Goal: Information Seeking & Learning: Learn about a topic

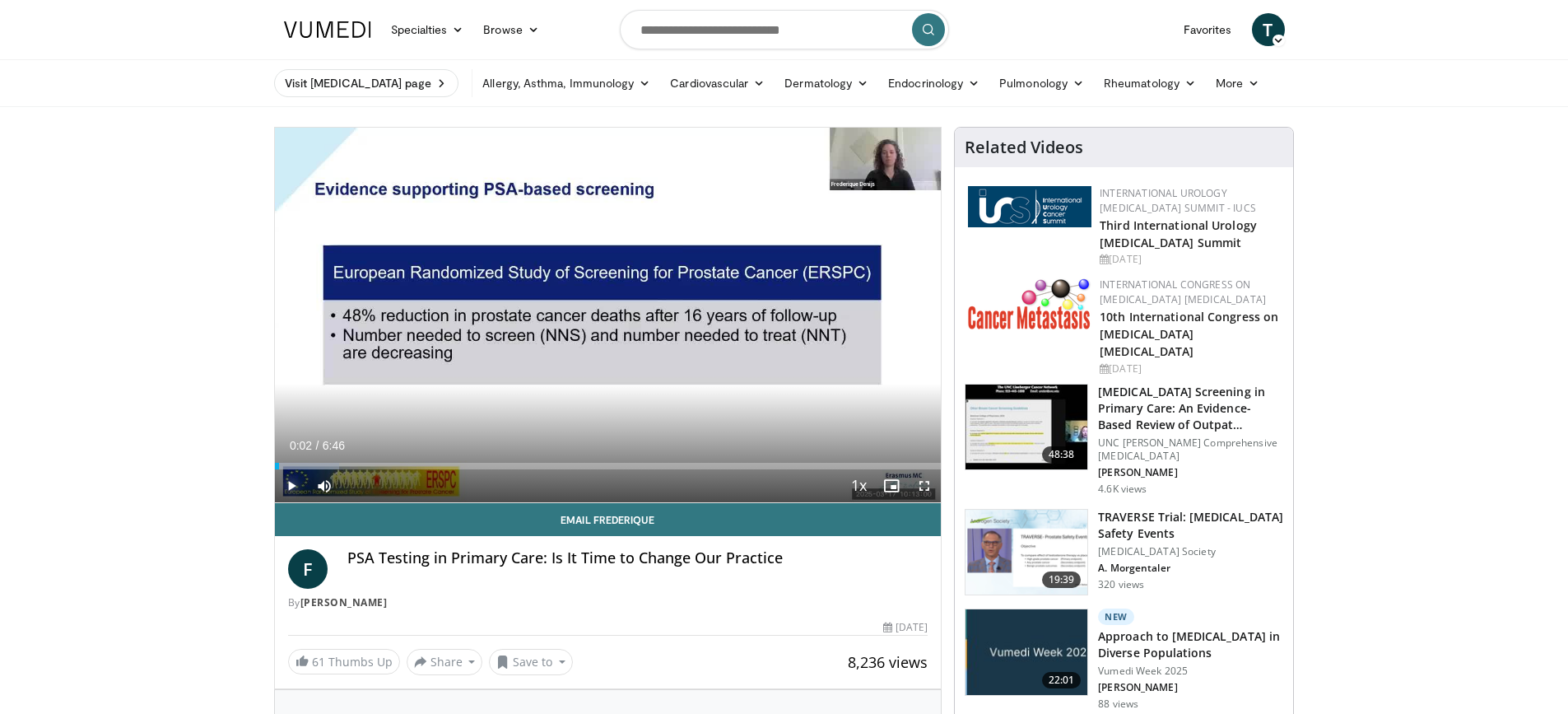
click at [294, 486] on span "Video Player" at bounding box center [291, 486] width 33 height 33
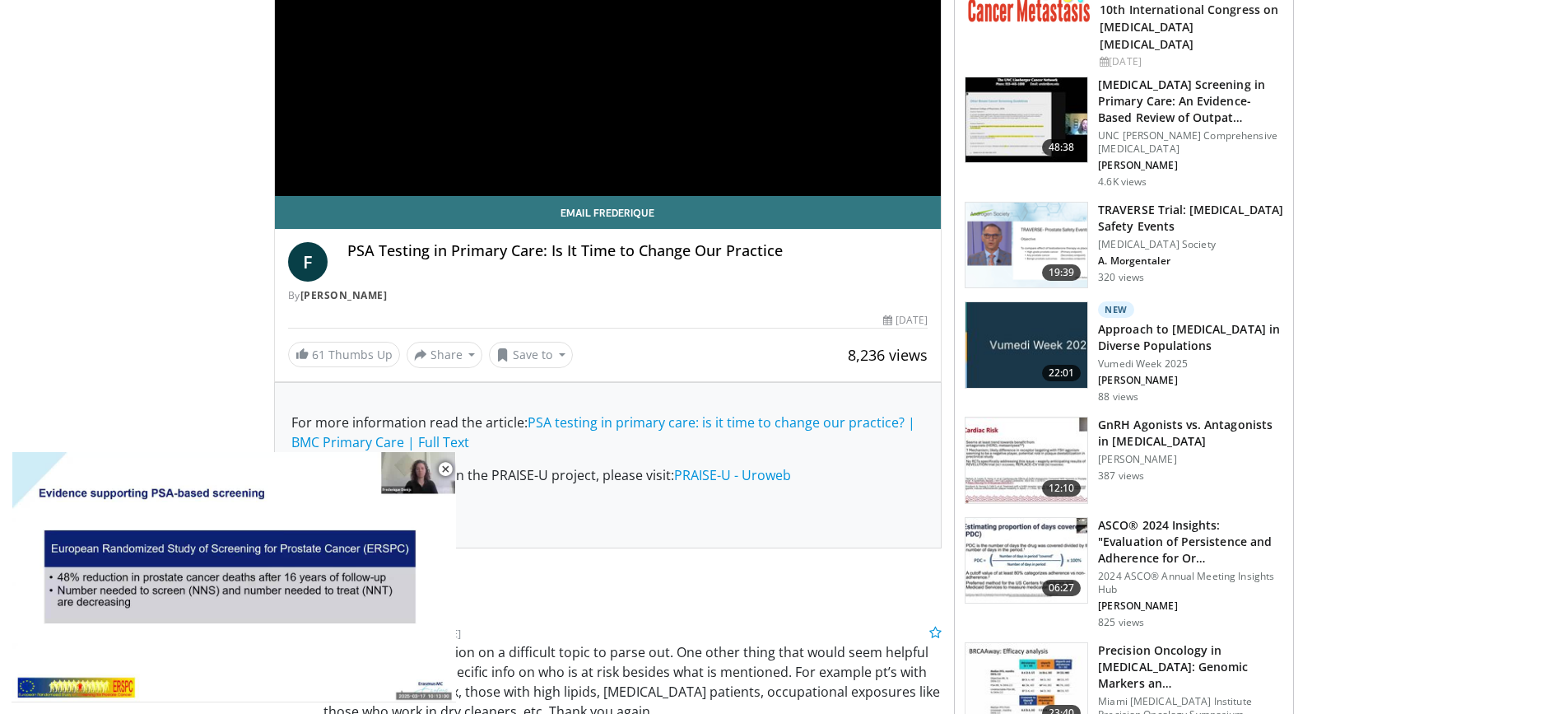
scroll to position [412, 0]
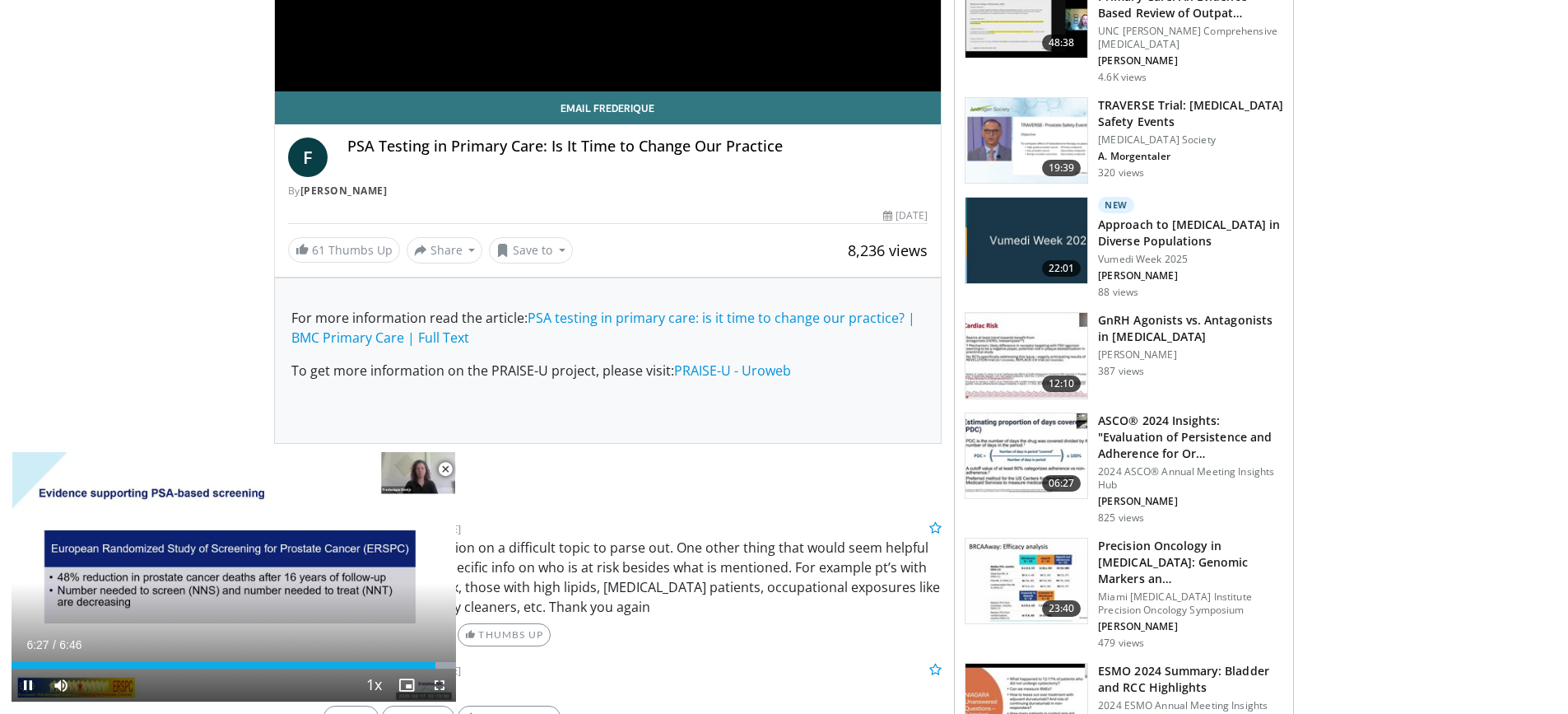
click at [442, 470] on span "Video Player" at bounding box center [446, 470] width 33 height 33
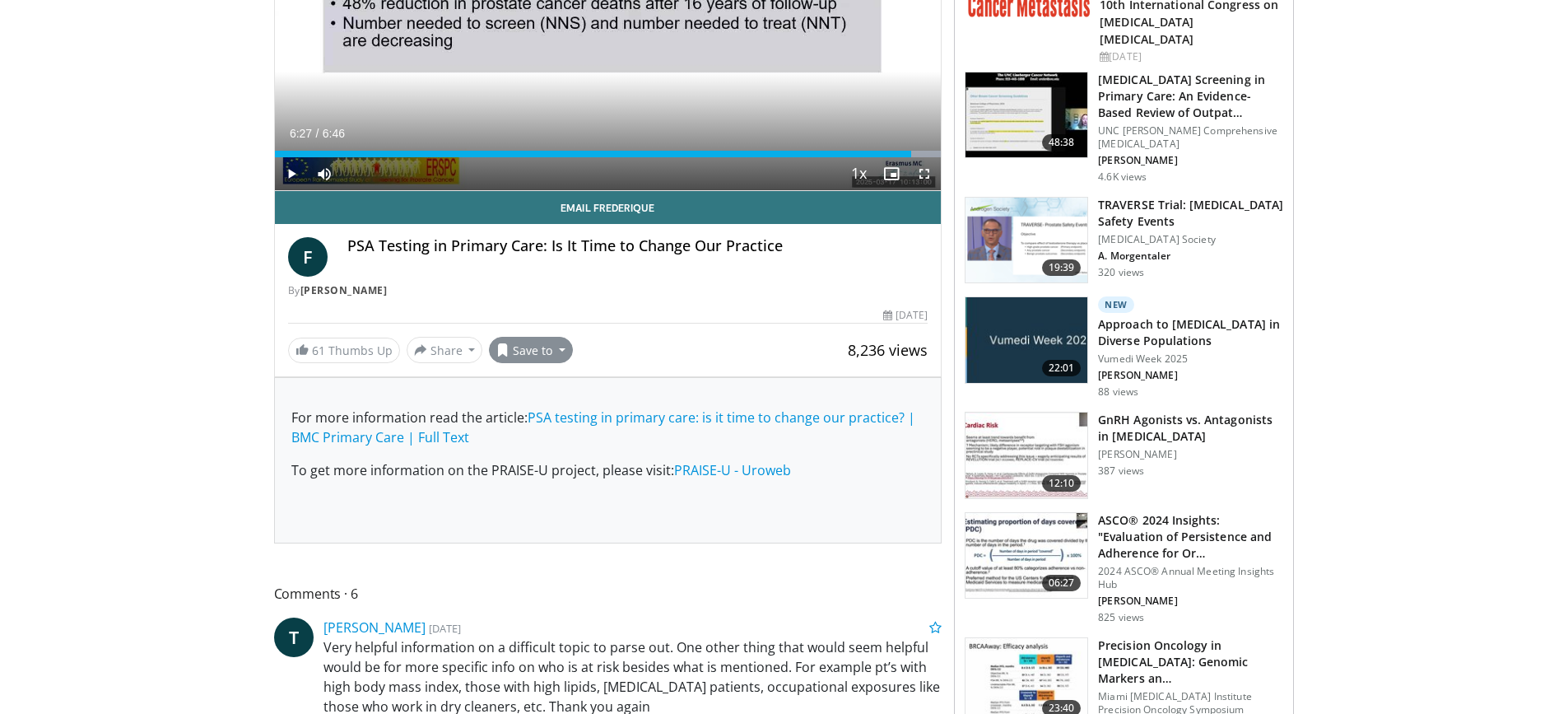
scroll to position [165, 0]
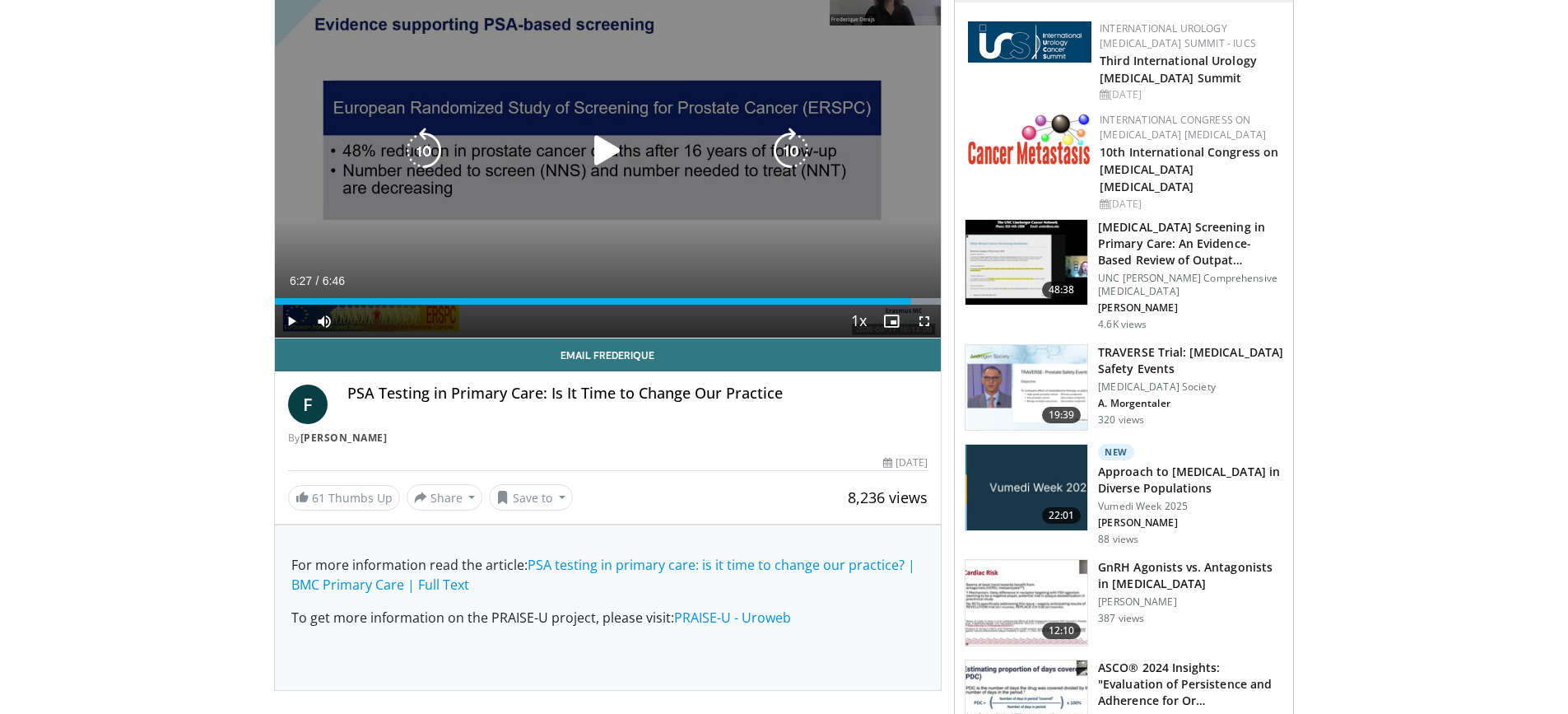
click at [607, 154] on icon "Video Player" at bounding box center [607, 150] width 46 height 46
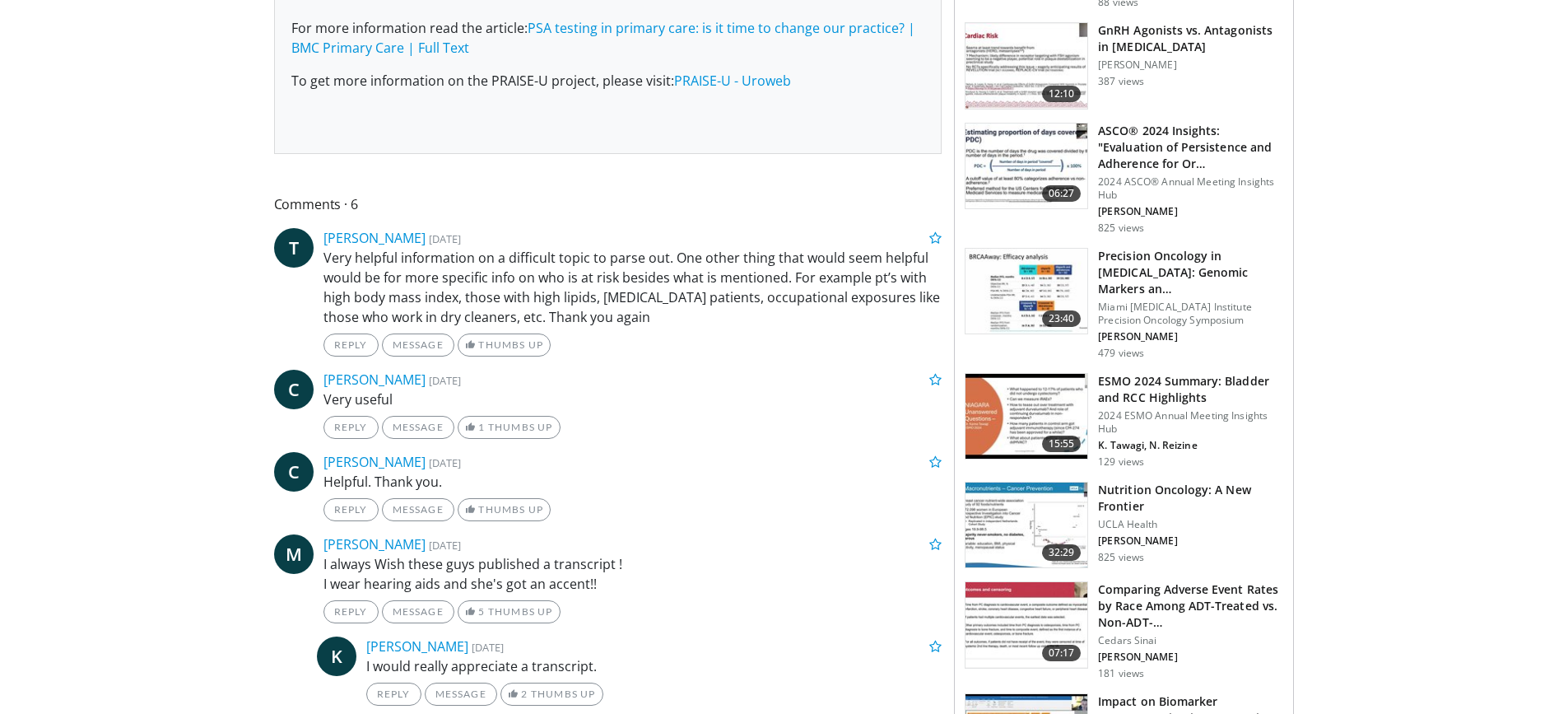
scroll to position [741, 0]
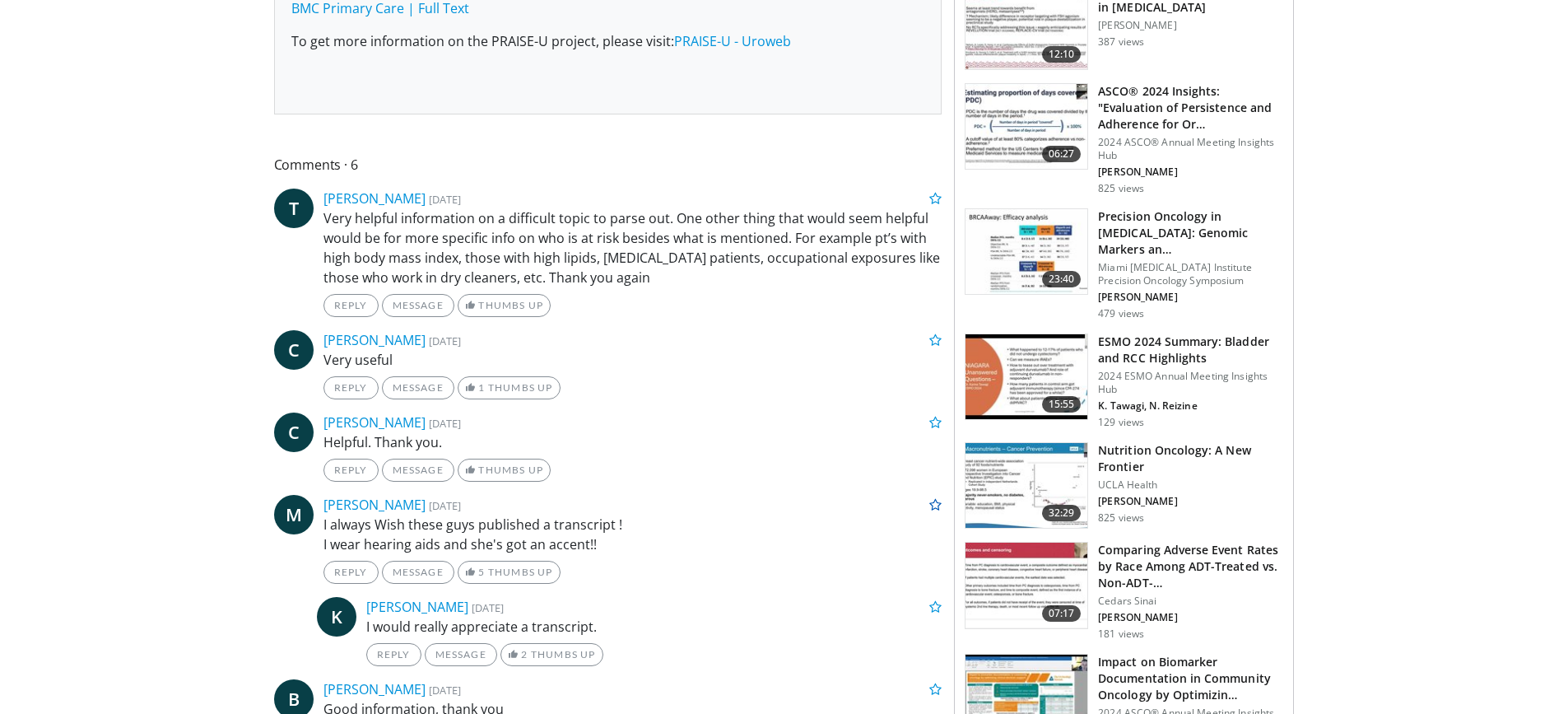
click at [937, 505] on span at bounding box center [935, 505] width 12 height 13
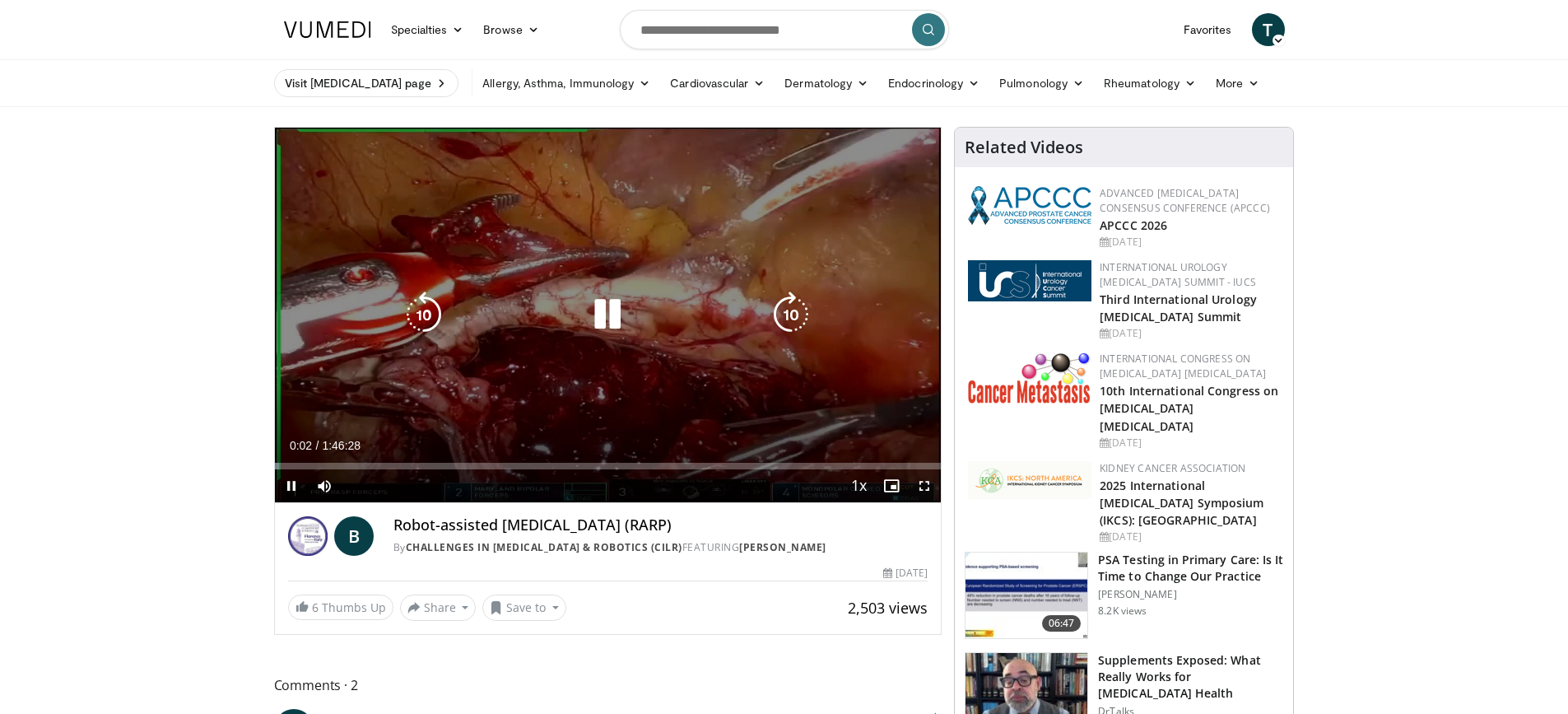
click at [605, 317] on icon "Video Player" at bounding box center [607, 314] width 46 height 46
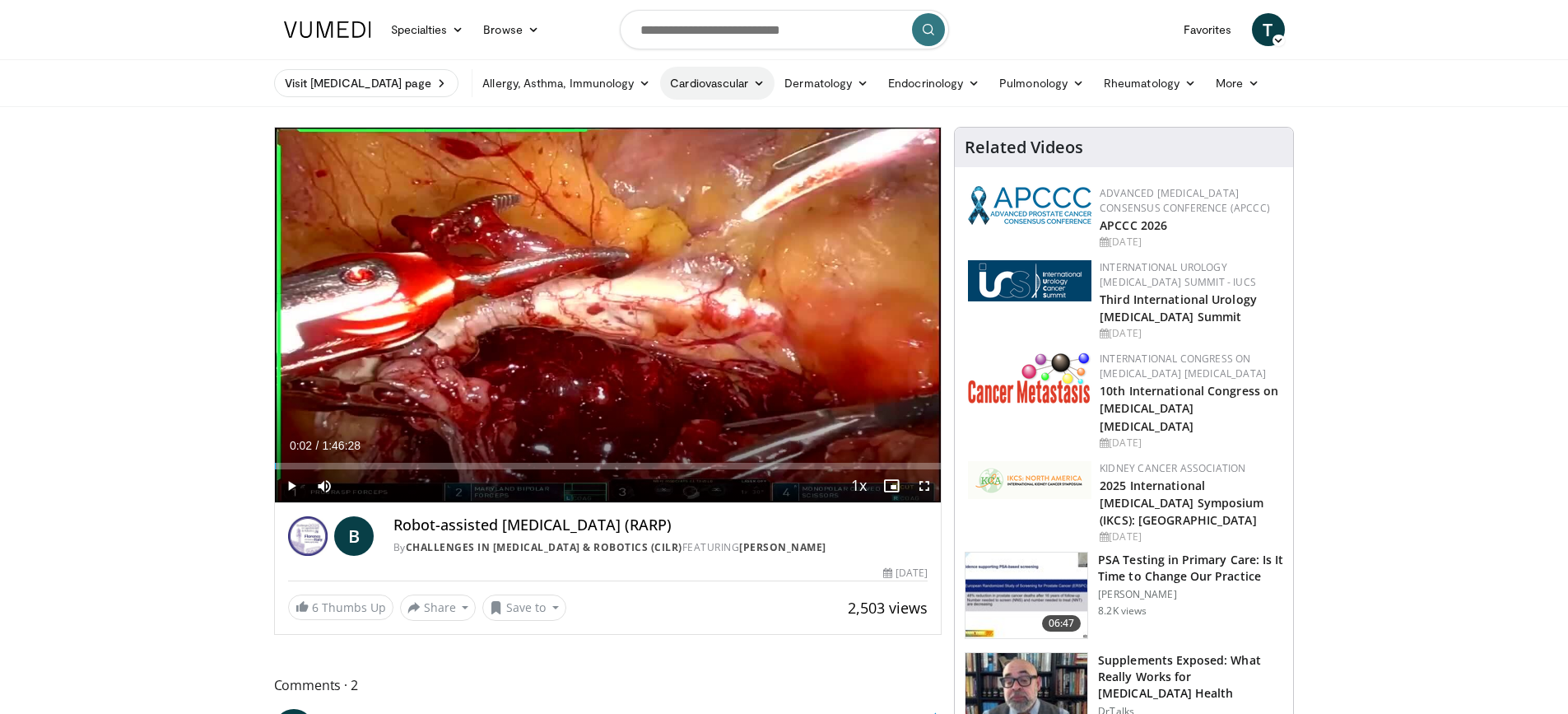
click at [753, 83] on icon at bounding box center [758, 83] width 11 height 11
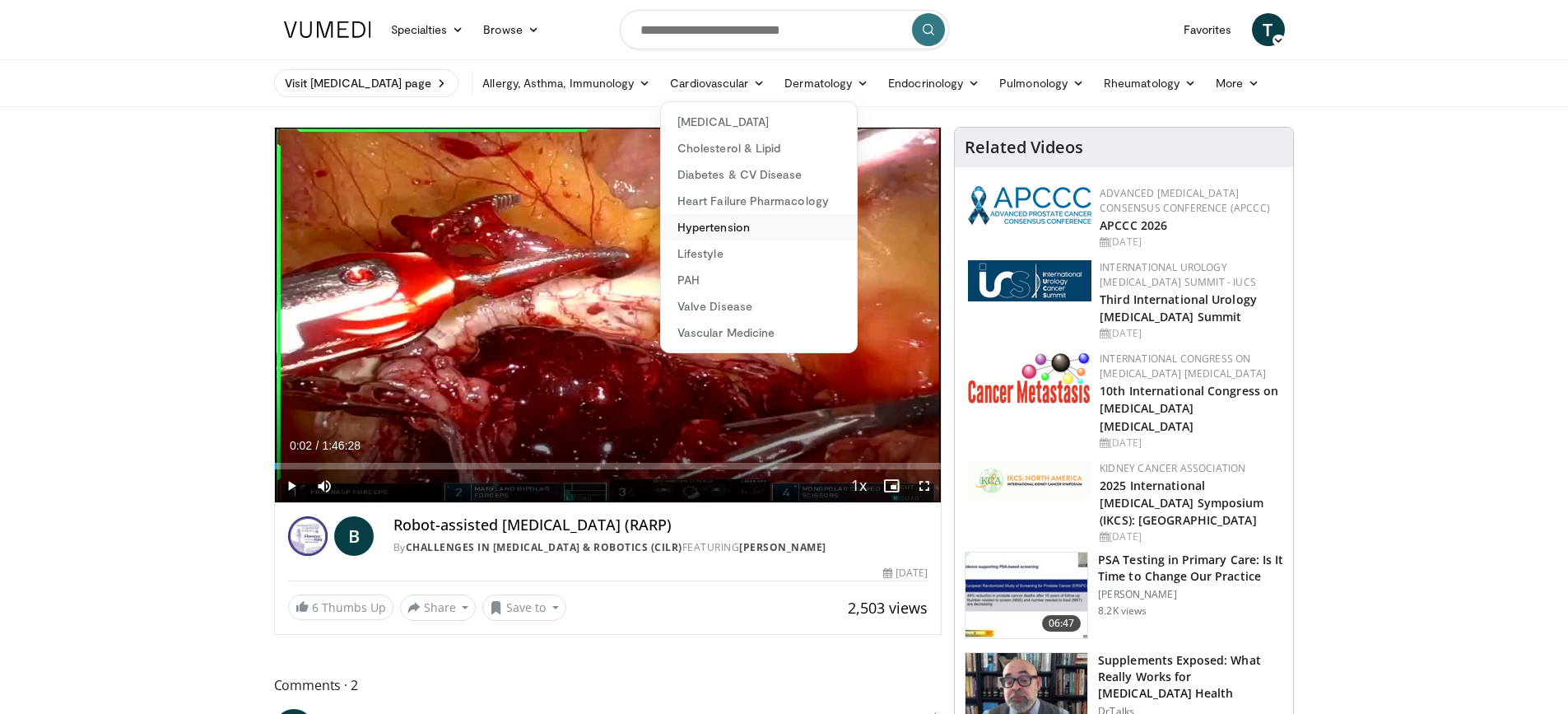
click at [695, 223] on link "Hypertension" at bounding box center [759, 227] width 196 height 26
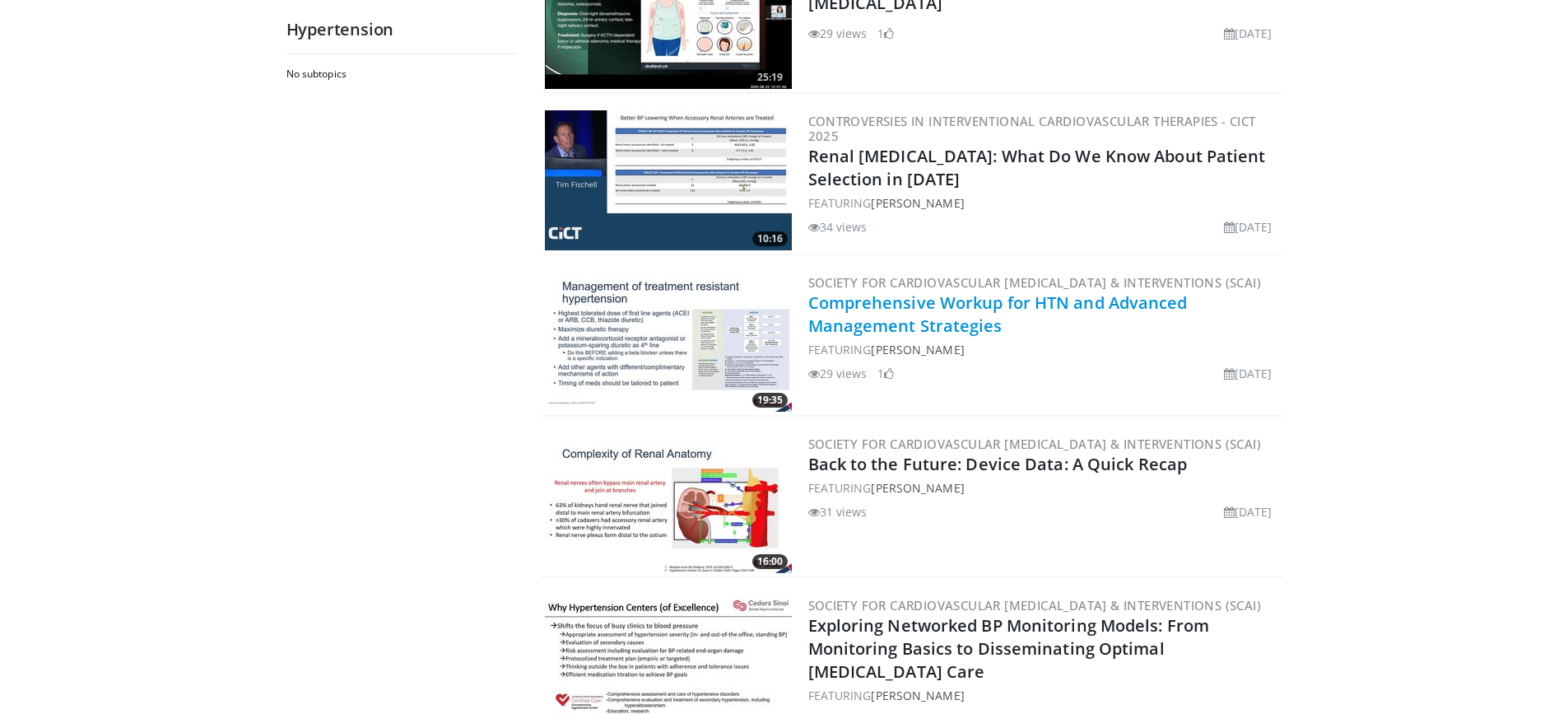
scroll to position [412, 0]
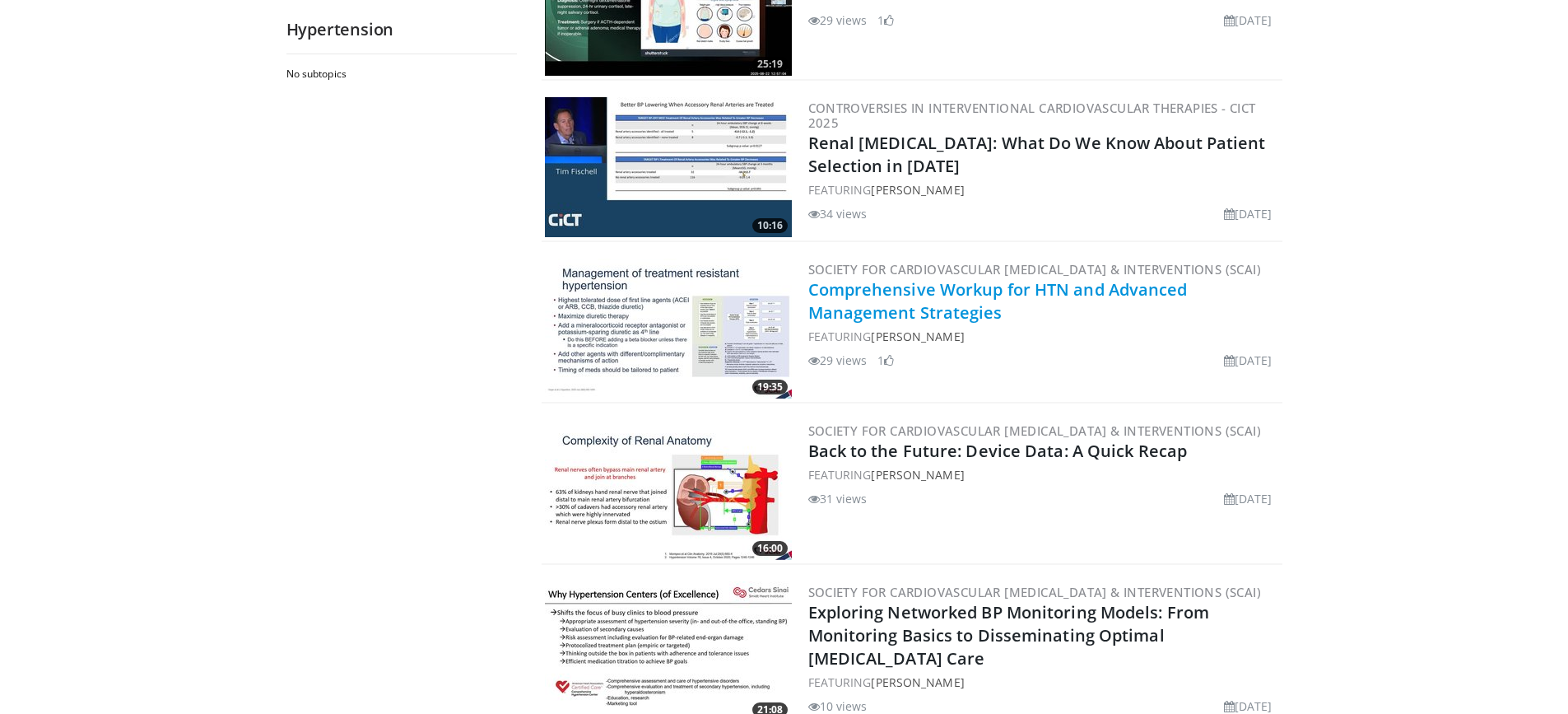
click at [899, 313] on link "Comprehensive Workup for HTN and Advanced Management Strategies" at bounding box center [998, 301] width 380 height 45
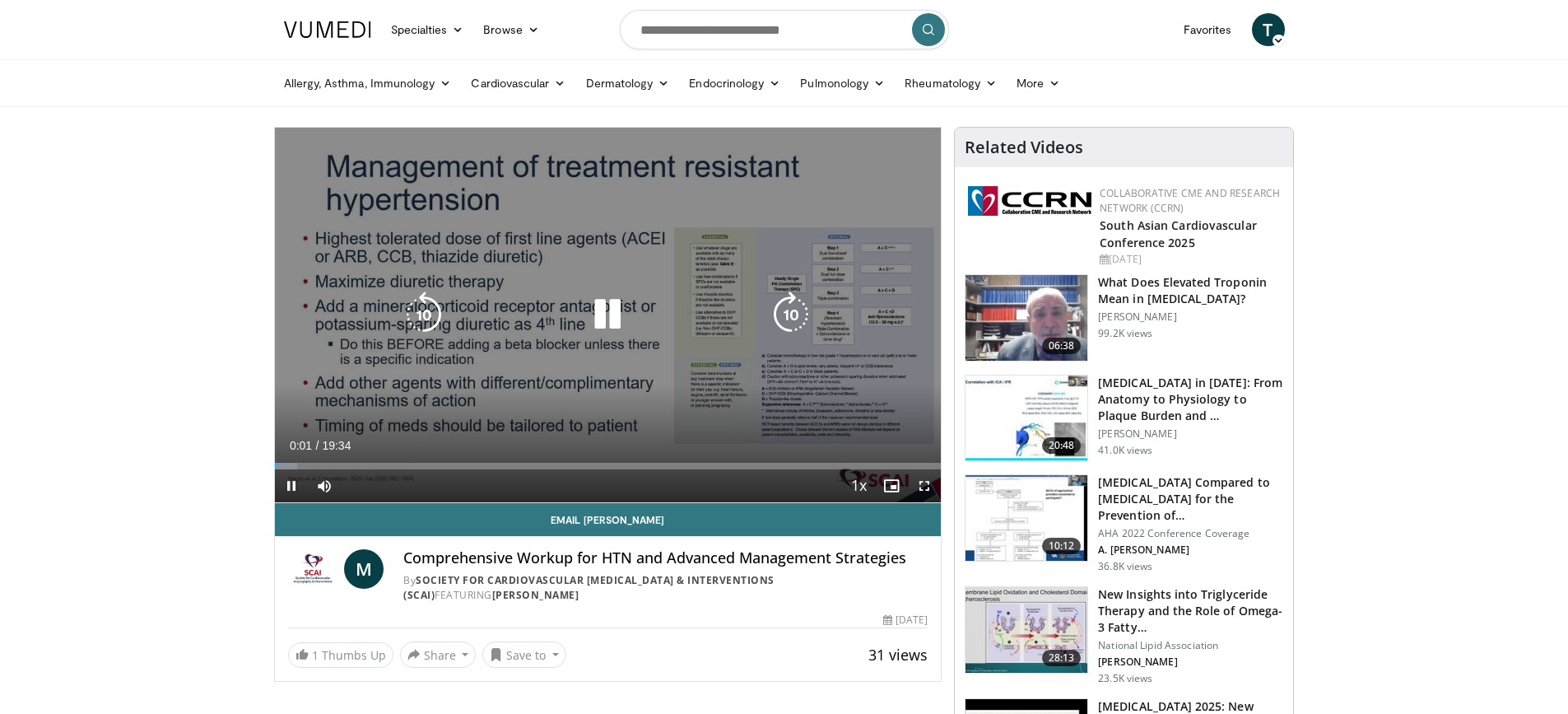
click at [611, 312] on icon "Video Player" at bounding box center [607, 314] width 46 height 46
click at [595, 312] on icon "Video Player" at bounding box center [607, 314] width 46 height 46
click at [606, 317] on icon "Video Player" at bounding box center [607, 314] width 46 height 46
click at [597, 311] on icon "Video Player" at bounding box center [607, 314] width 46 height 46
click at [597, 308] on icon "Video Player" at bounding box center [607, 314] width 46 height 46
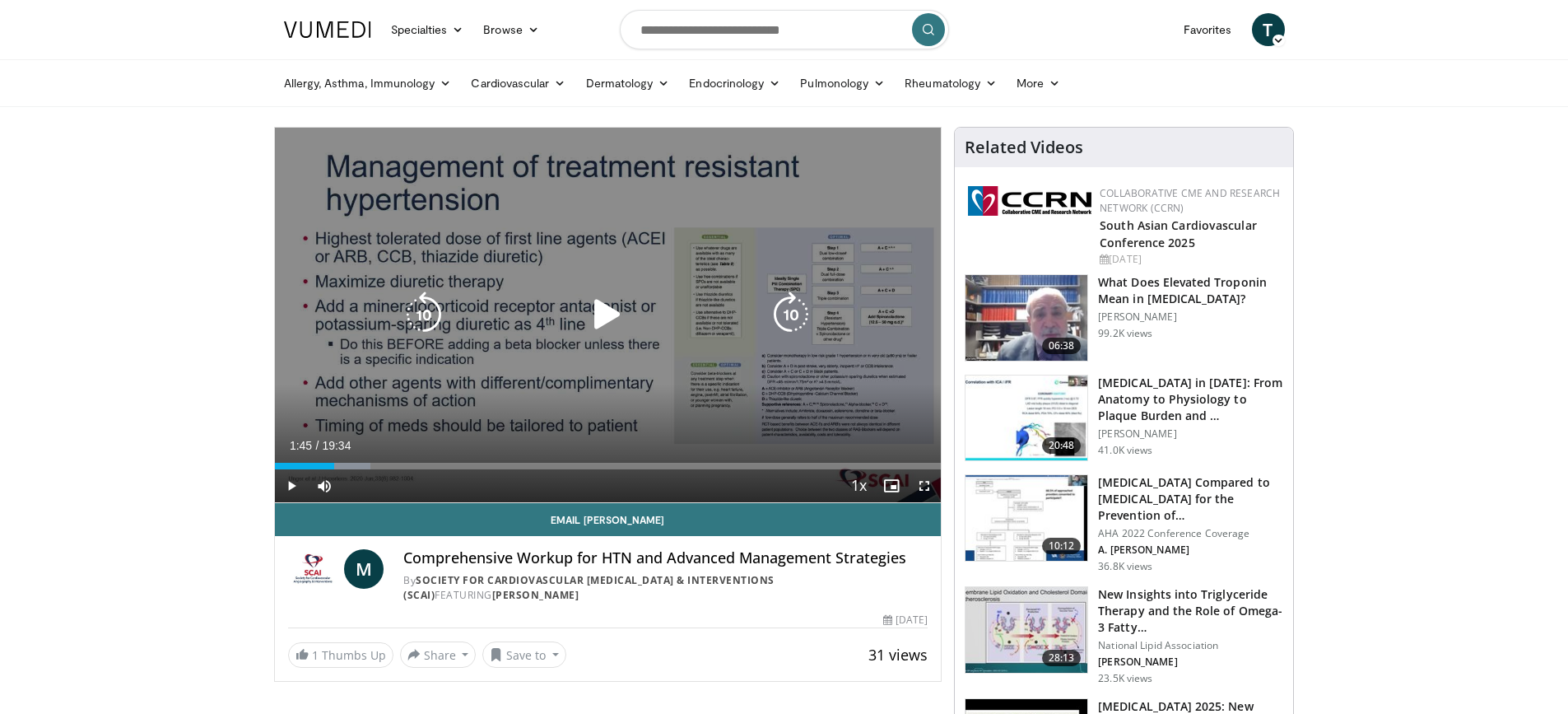
click at [609, 301] on icon "Video Player" at bounding box center [607, 314] width 46 height 46
click at [613, 310] on icon "Video Player" at bounding box center [607, 314] width 46 height 46
